Goal: Entertainment & Leisure: Consume media (video, audio)

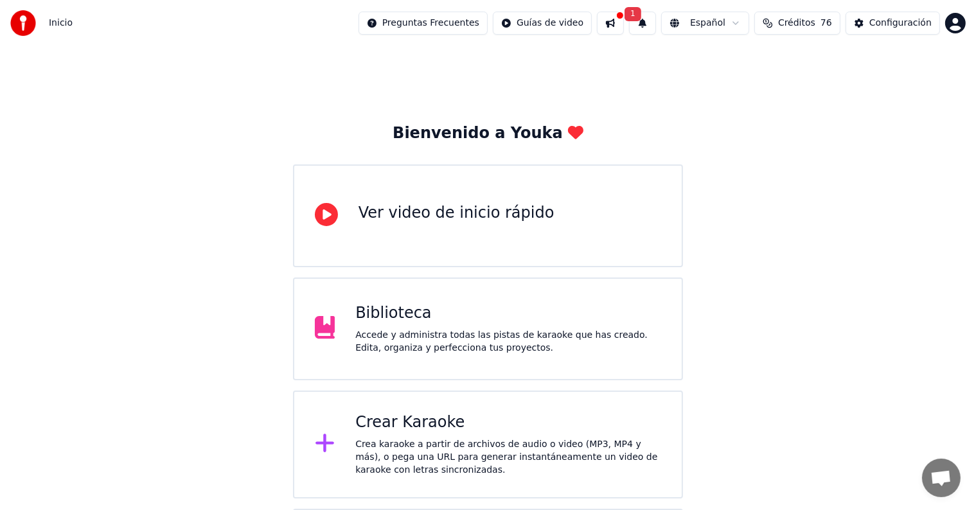
click at [474, 298] on div "Biblioteca Accede y administra todas las pistas de karaoke que has creado. Edit…" at bounding box center [488, 329] width 391 height 103
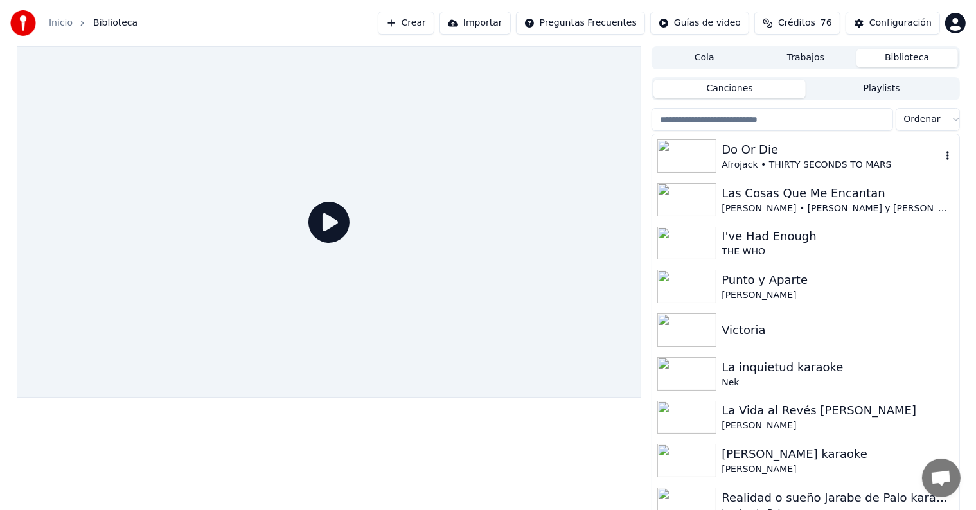
click at [892, 149] on div "Do Or Die" at bounding box center [831, 150] width 219 height 18
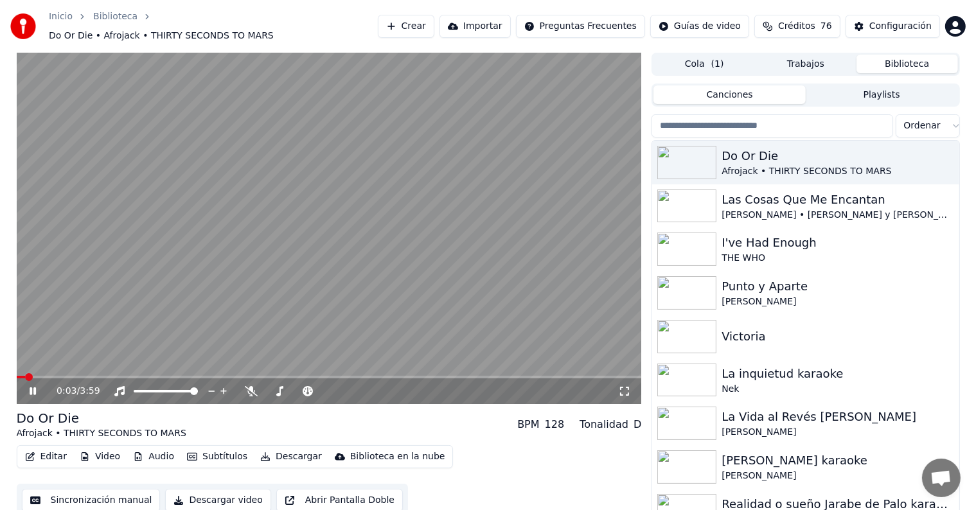
click at [622, 386] on icon at bounding box center [624, 391] width 13 height 10
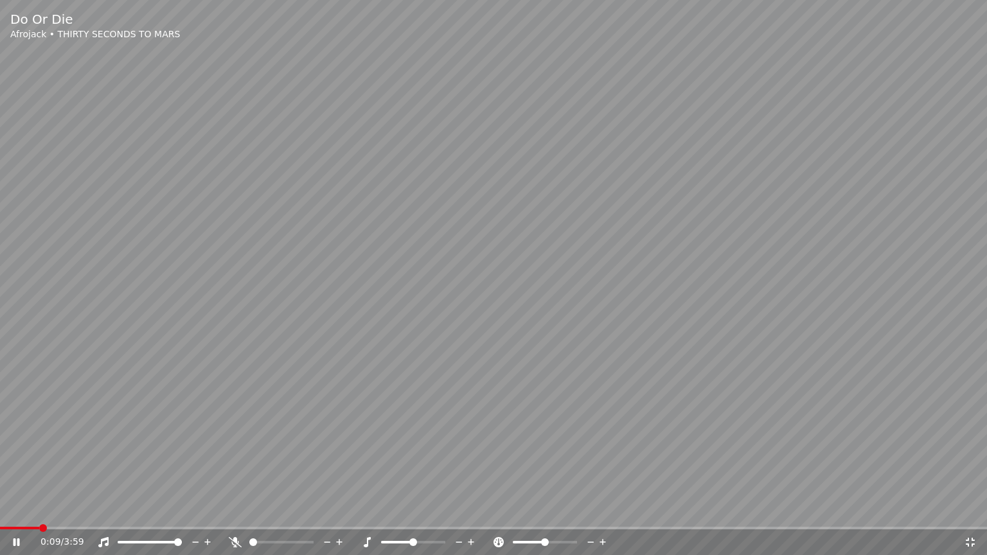
click at [19, 510] on icon at bounding box center [16, 543] width 6 height 8
click at [0, 510] on span at bounding box center [4, 529] width 8 height 8
click at [15, 510] on icon at bounding box center [17, 542] width 8 height 9
